Goal: Check status: Check status

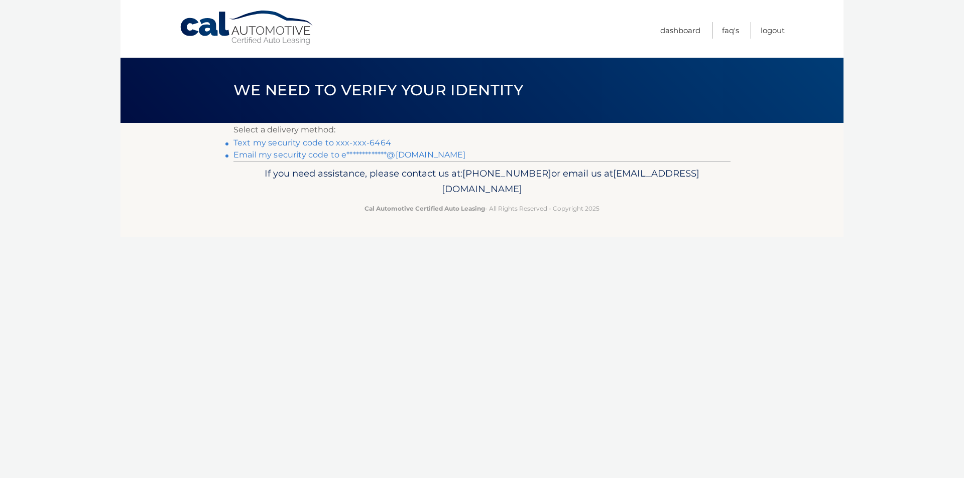
click at [322, 142] on link "Text my security code to xxx-xxx-6464" at bounding box center [312, 143] width 158 height 10
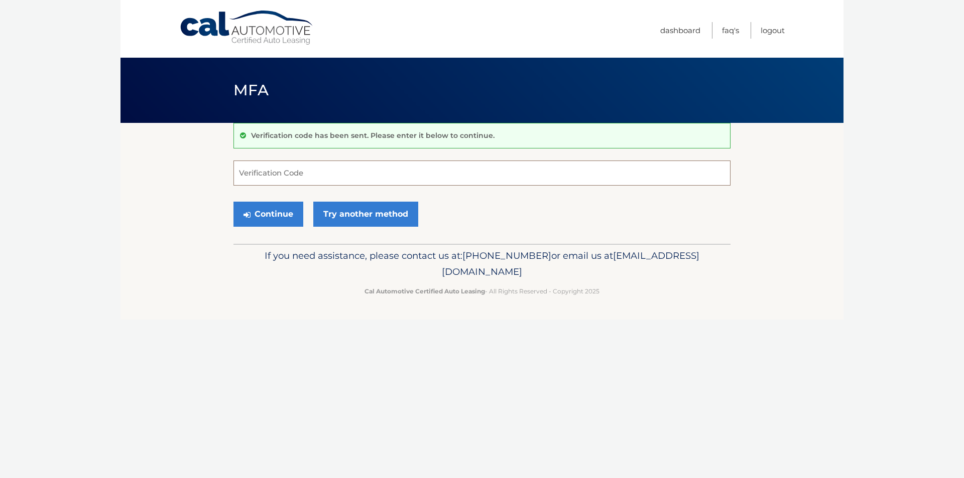
click at [378, 172] on input "Verification Code" at bounding box center [481, 173] width 497 height 25
type input "647524"
click at [233, 202] on button "Continue" at bounding box center [268, 214] width 70 height 25
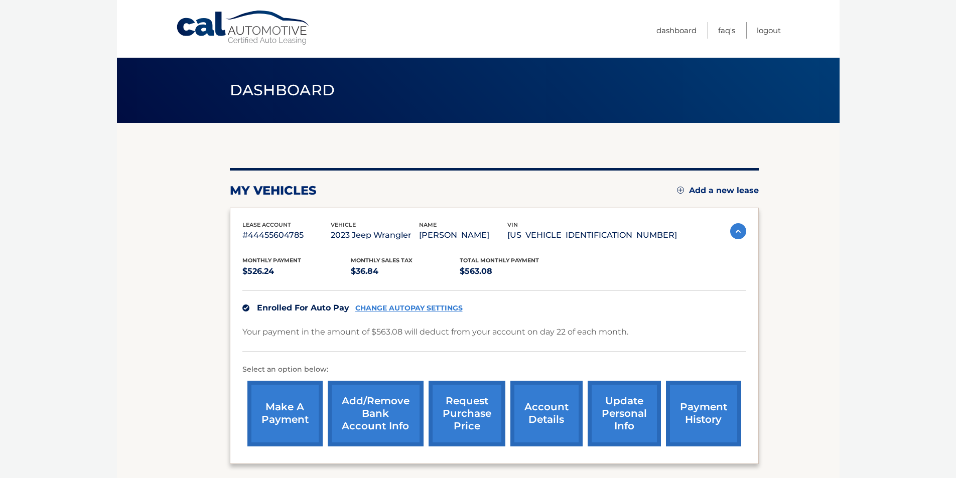
scroll to position [92, 0]
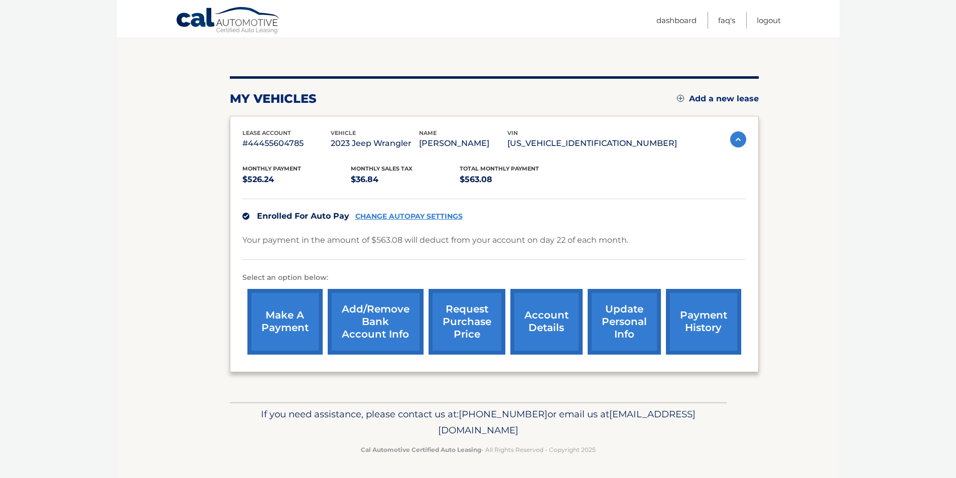
click at [559, 320] on link "account details" at bounding box center [547, 322] width 72 height 66
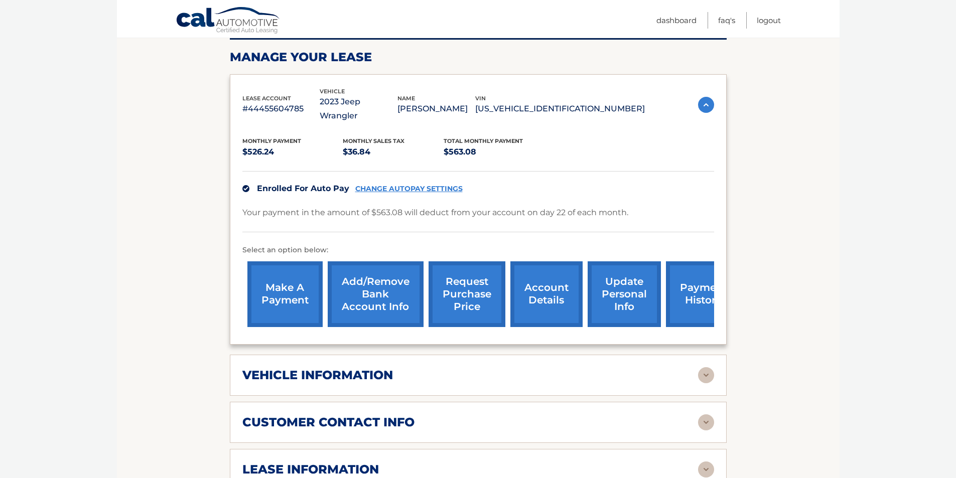
scroll to position [201, 0]
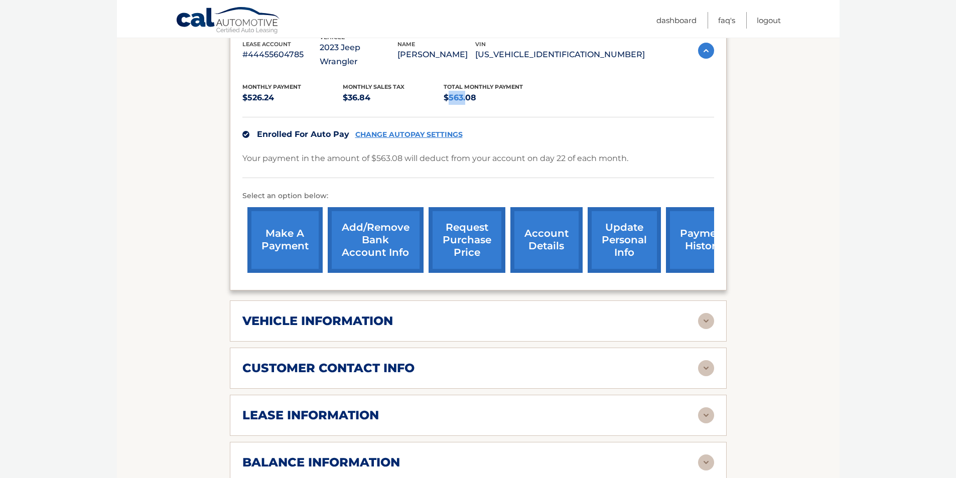
drag, startPoint x: 449, startPoint y: 80, endPoint x: 547, endPoint y: 109, distance: 101.5
click at [473, 91] on p "$563.08" at bounding box center [494, 98] width 101 height 14
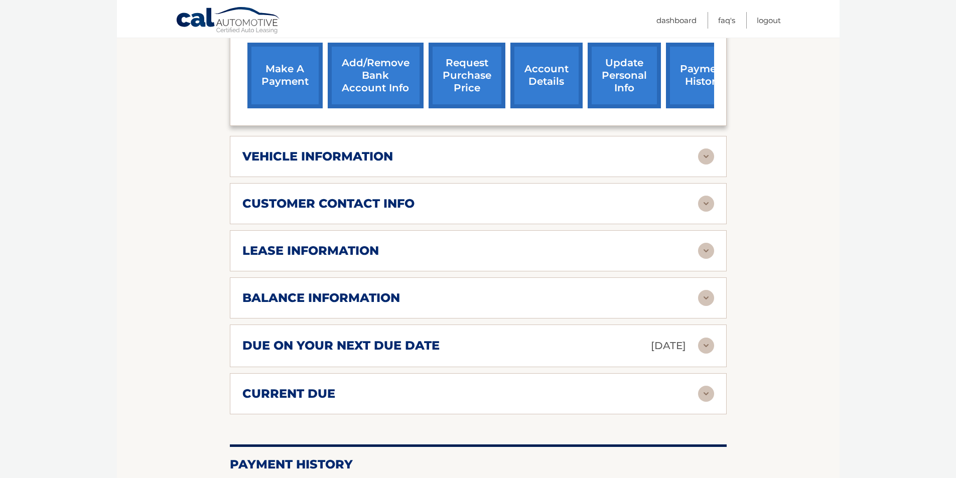
scroll to position [402, 0]
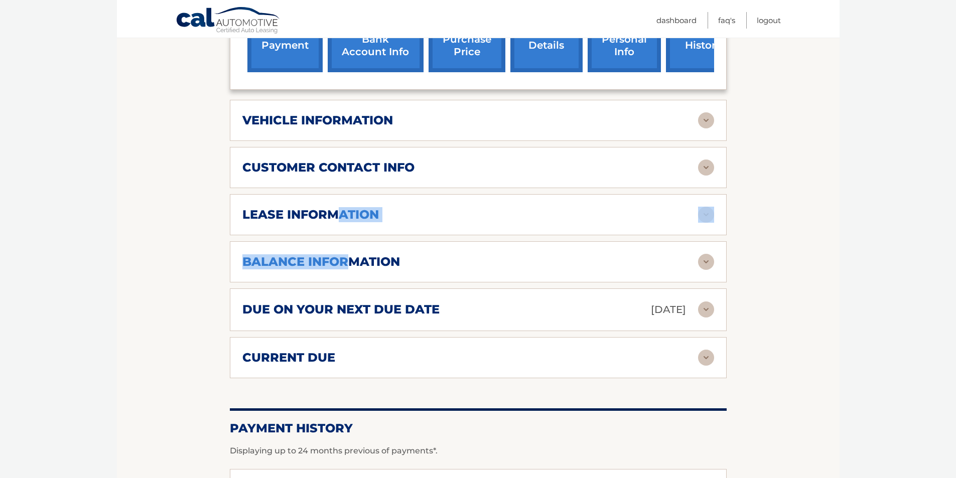
drag, startPoint x: 339, startPoint y: 201, endPoint x: 351, endPoint y: 229, distance: 30.6
click at [351, 229] on div "lease account #44455604785 vehicle 2023 Jeep Wrangler name ERICA FRANKEL vin 1C…" at bounding box center [478, 98] width 497 height 559
click at [367, 255] on h2 "balance information" at bounding box center [321, 262] width 158 height 15
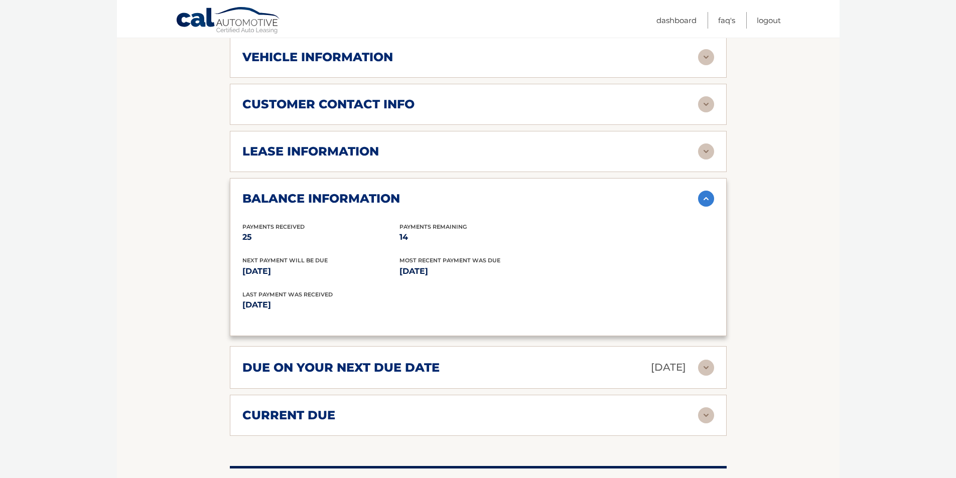
scroll to position [502, 0]
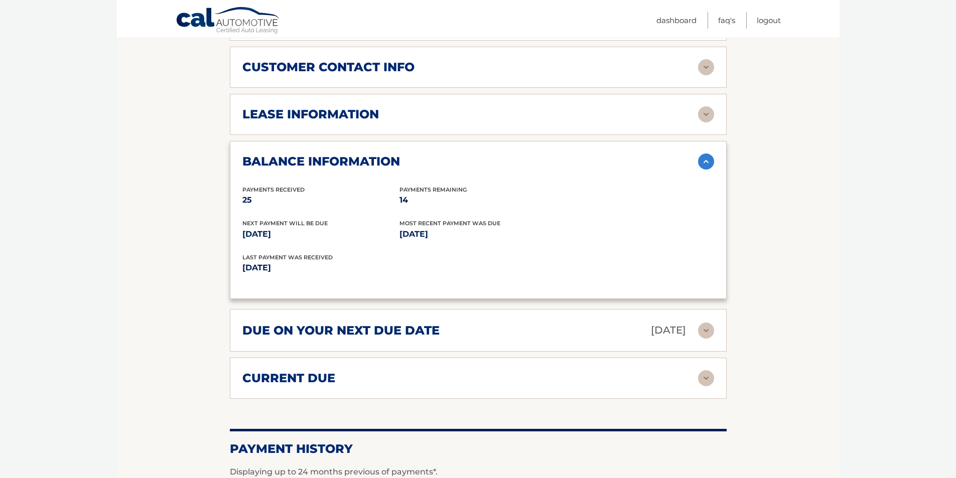
drag, startPoint x: 406, startPoint y: 191, endPoint x: 401, endPoint y: 190, distance: 5.1
click at [401, 193] on p "14" at bounding box center [478, 200] width 157 height 14
click at [419, 193] on p "14" at bounding box center [478, 200] width 157 height 14
drag, startPoint x: 407, startPoint y: 184, endPoint x: 400, endPoint y: 184, distance: 7.0
click at [400, 193] on p "14" at bounding box center [478, 200] width 157 height 14
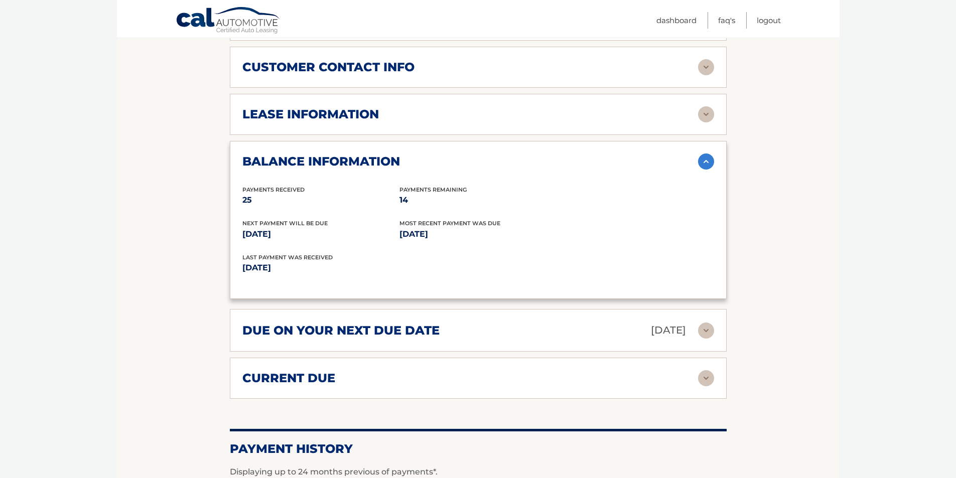
click at [474, 197] on div "Payments Received 25 Payments Remaining 14" at bounding box center [478, 202] width 472 height 34
click at [455, 193] on p "14" at bounding box center [478, 200] width 157 height 14
click at [403, 193] on p "14" at bounding box center [478, 200] width 157 height 14
click at [711, 154] on img at bounding box center [706, 162] width 16 height 16
